Goal: Navigation & Orientation: Find specific page/section

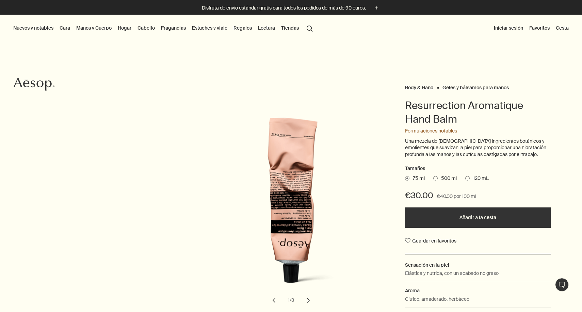
click at [311, 29] on button "search Buscar" at bounding box center [309, 27] width 12 height 13
click at [264, 28] on link "Lectura" at bounding box center [266, 27] width 20 height 9
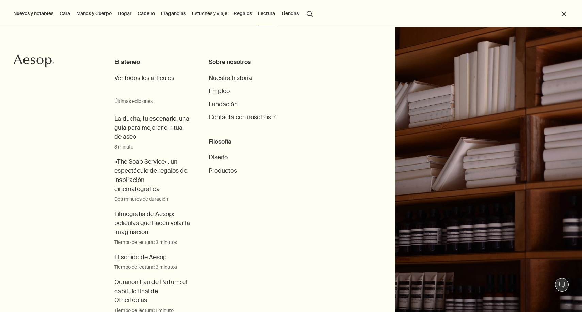
click at [87, 16] on link "Manos y Cuerpo" at bounding box center [94, 13] width 38 height 9
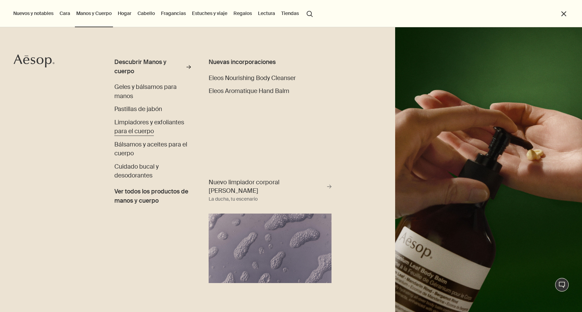
click at [147, 125] on link "Limpiadores y exfoliantes para el cuerpo" at bounding box center [152, 127] width 77 height 18
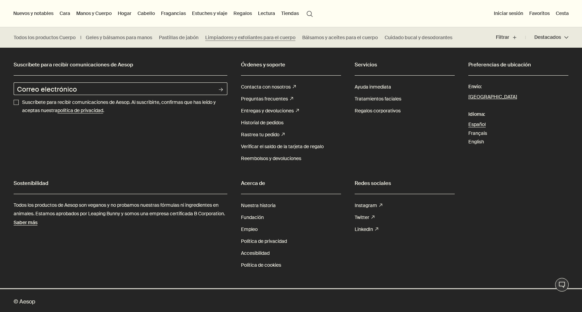
scroll to position [1419, 0]
